Goal: Information Seeking & Learning: Learn about a topic

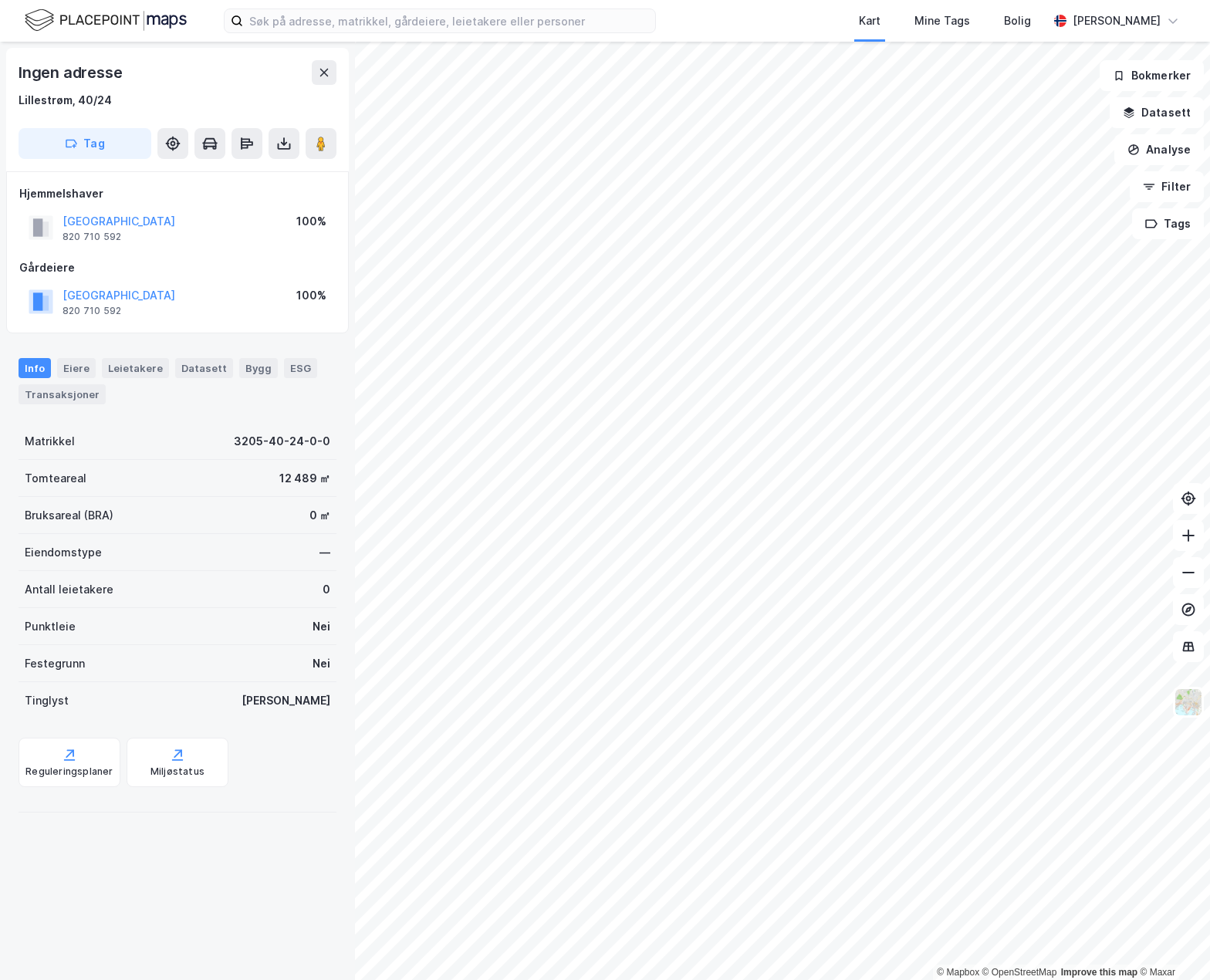
click at [350, 672] on div "© Mapbox © OpenStreetMap Improve this map © Maxar Ingen adresse [GEOGRAPHIC_DAT…" at bounding box center [605, 511] width 1210 height 938
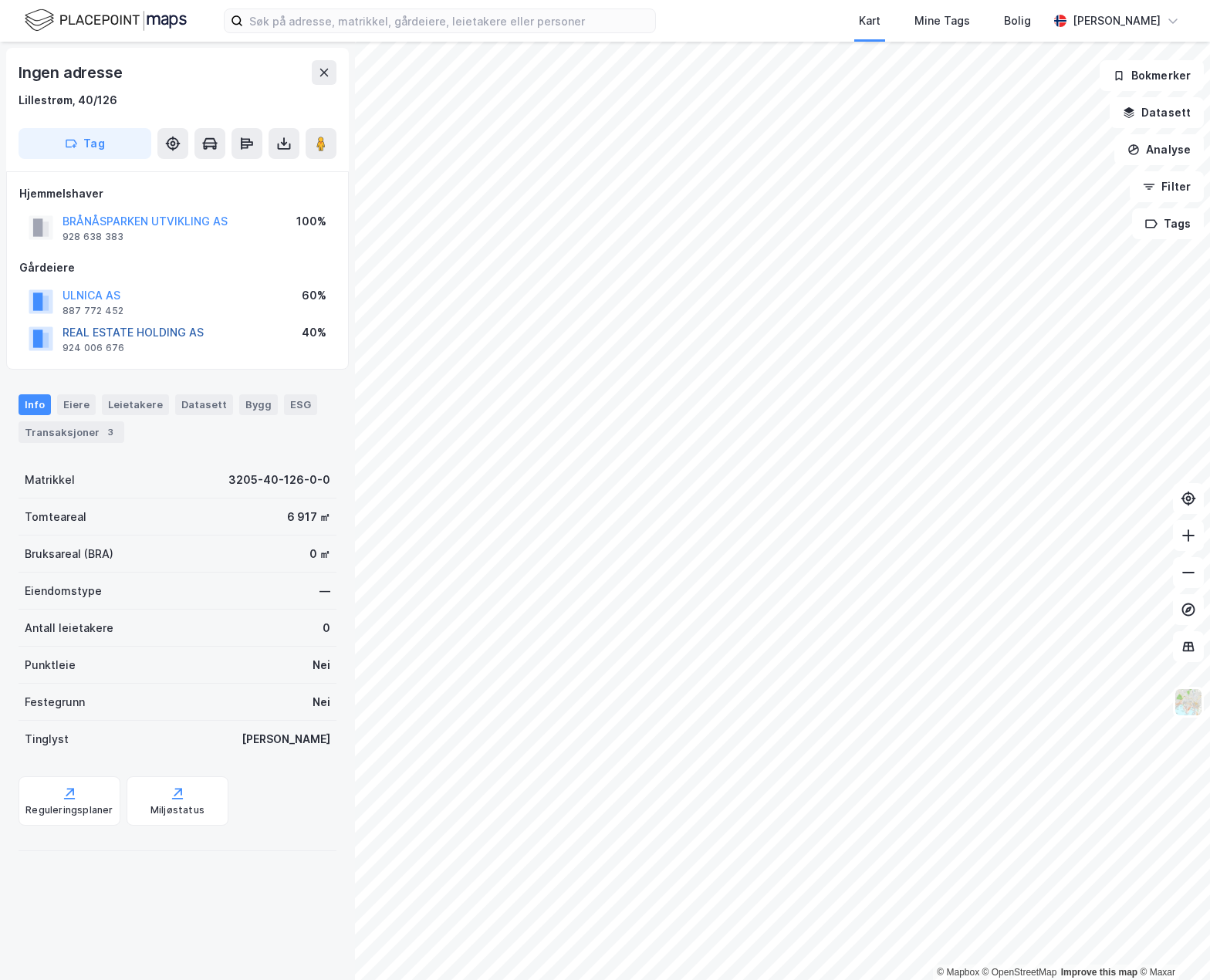
click at [0, 0] on button "REAL ESTATE HOLDING AS" at bounding box center [0, 0] width 0 height 0
click at [322, 151] on button at bounding box center [321, 143] width 31 height 31
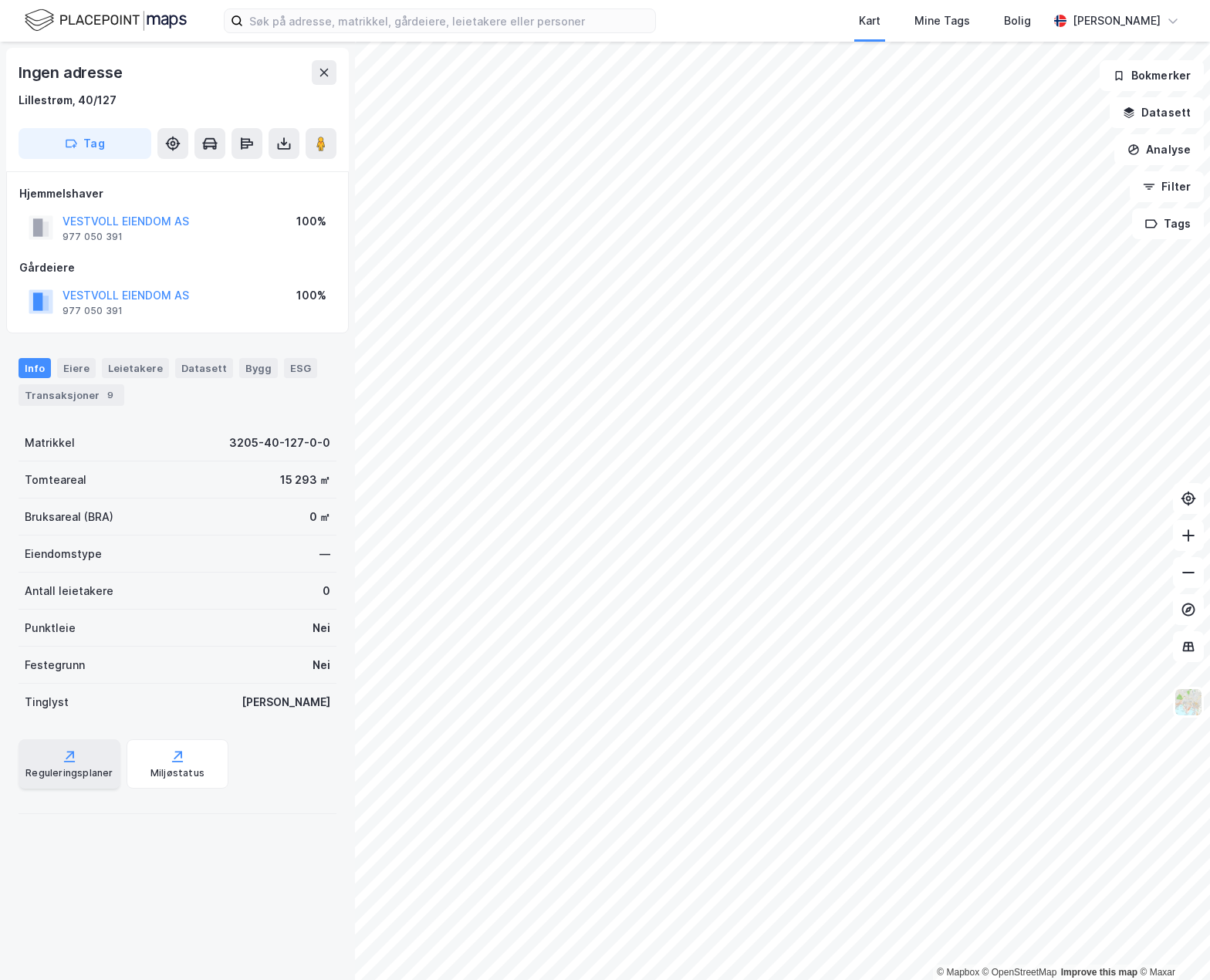
click at [67, 772] on div "Reguleringsplaner" at bounding box center [69, 774] width 88 height 13
click at [1187, 532] on icon at bounding box center [1188, 535] width 16 height 16
click at [1180, 578] on button at bounding box center [1188, 573] width 31 height 31
click at [1194, 502] on icon at bounding box center [1188, 498] width 16 height 16
click at [1177, 138] on button "Analyse" at bounding box center [1159, 150] width 89 height 31
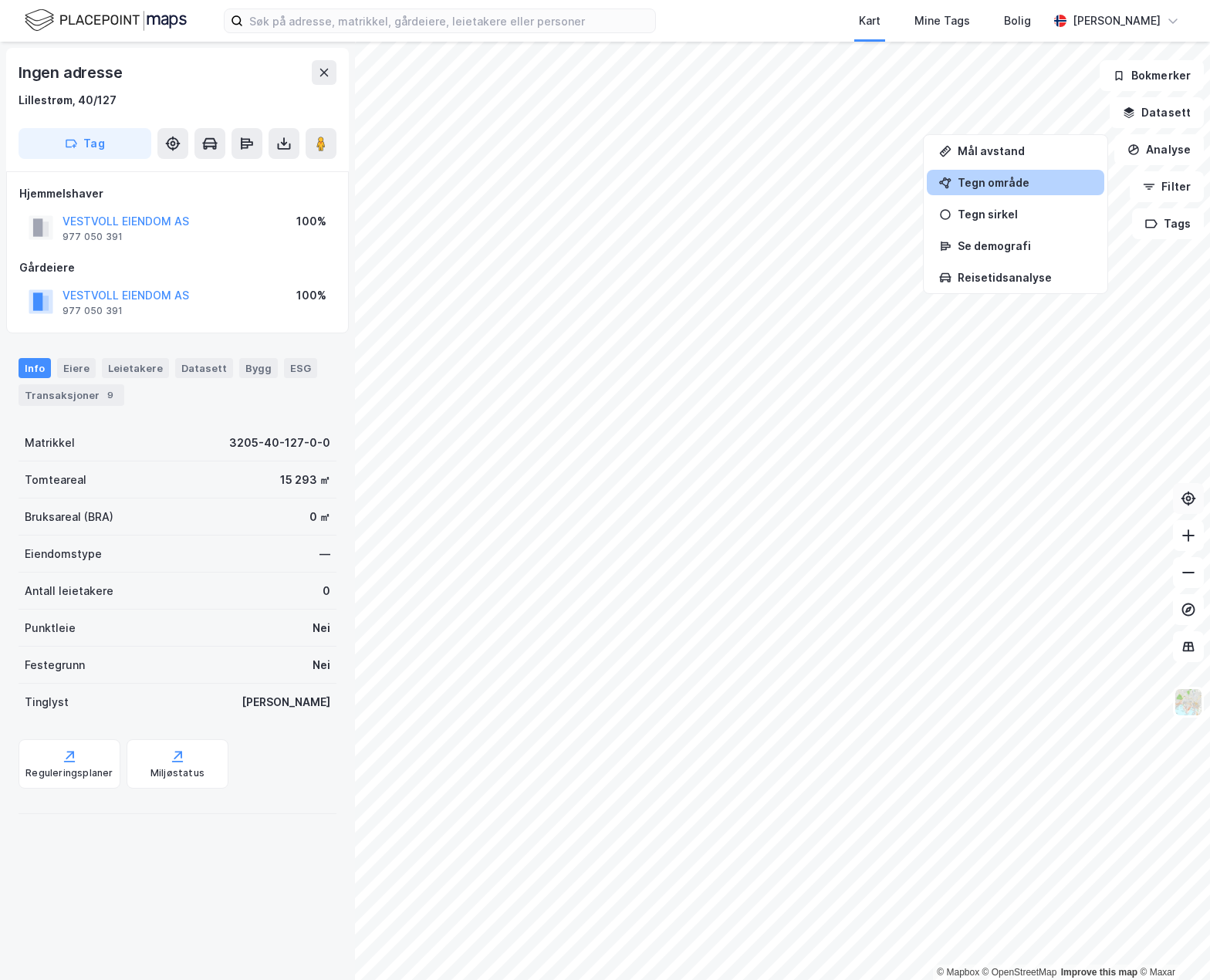
click at [986, 180] on div "Tegn område" at bounding box center [1024, 182] width 134 height 13
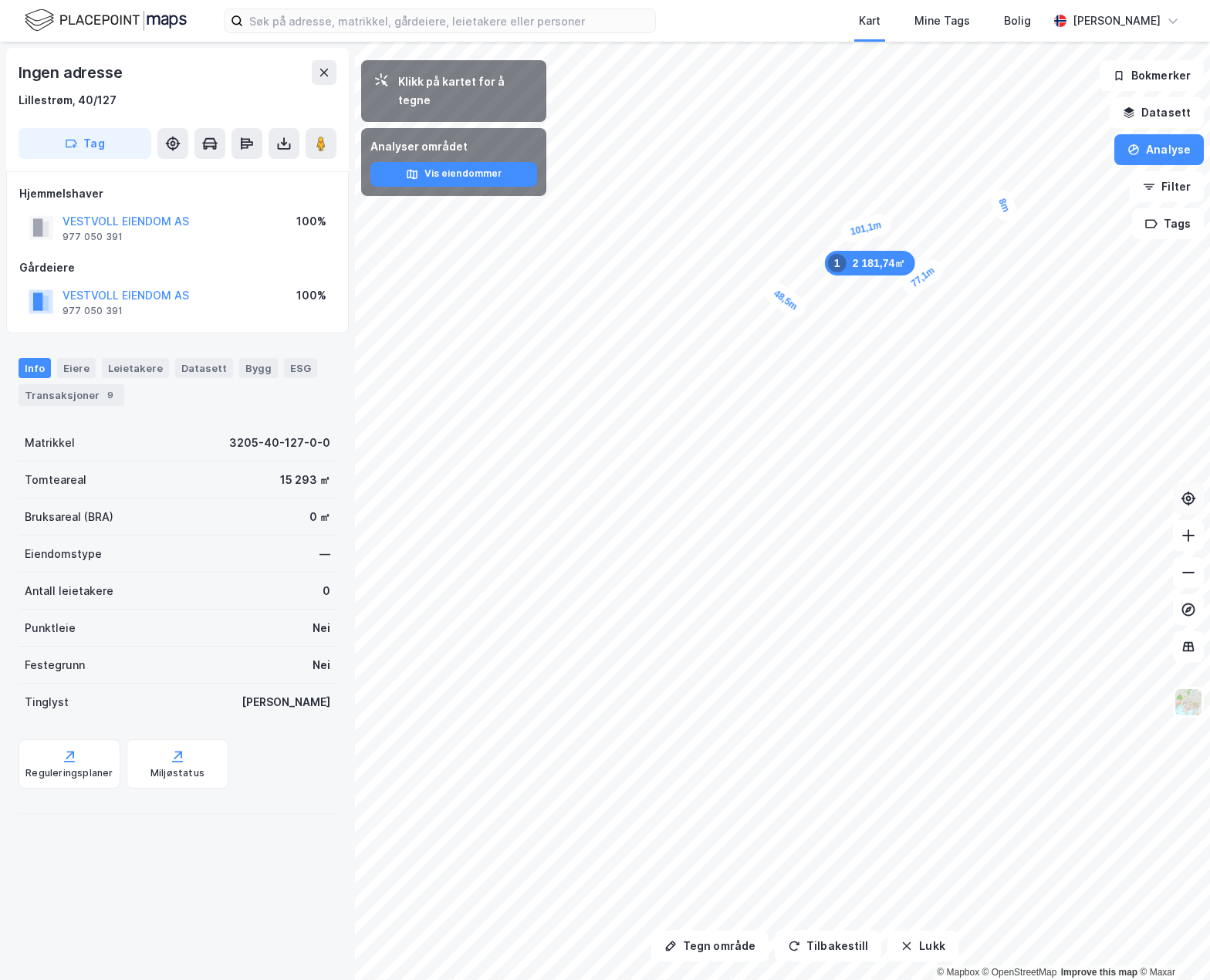
drag, startPoint x: 983, startPoint y: 190, endPoint x: 993, endPoint y: 203, distance: 16.4
click at [993, 203] on div "8m" at bounding box center [1004, 205] width 33 height 37
drag, startPoint x: 997, startPoint y: 209, endPoint x: 972, endPoint y: 220, distance: 27.3
click at [972, 220] on div "8m" at bounding box center [985, 212] width 33 height 37
drag, startPoint x: 984, startPoint y: 226, endPoint x: 958, endPoint y: 230, distance: 26.3
